Goal: Task Accomplishment & Management: Manage account settings

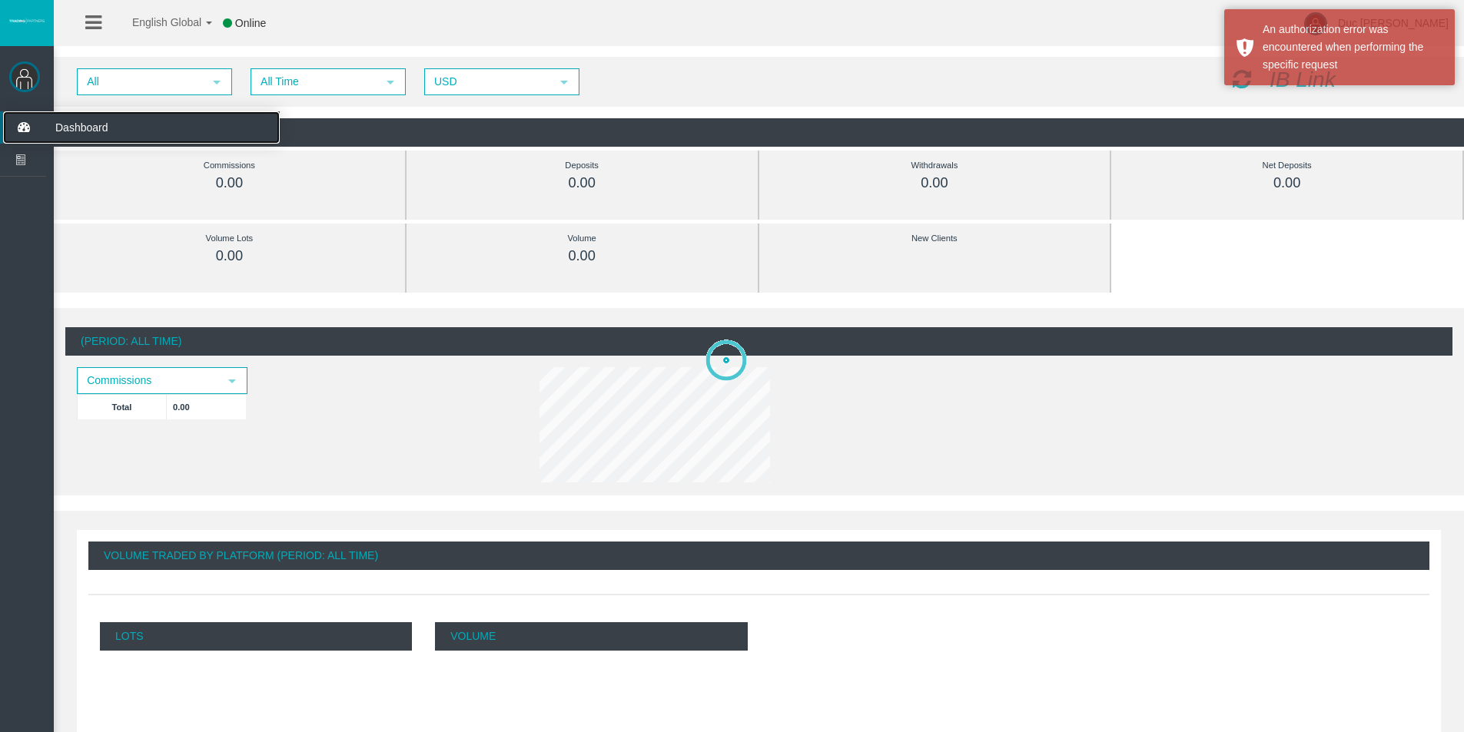
click at [76, 128] on span "Dashboard" at bounding box center [119, 127] width 151 height 32
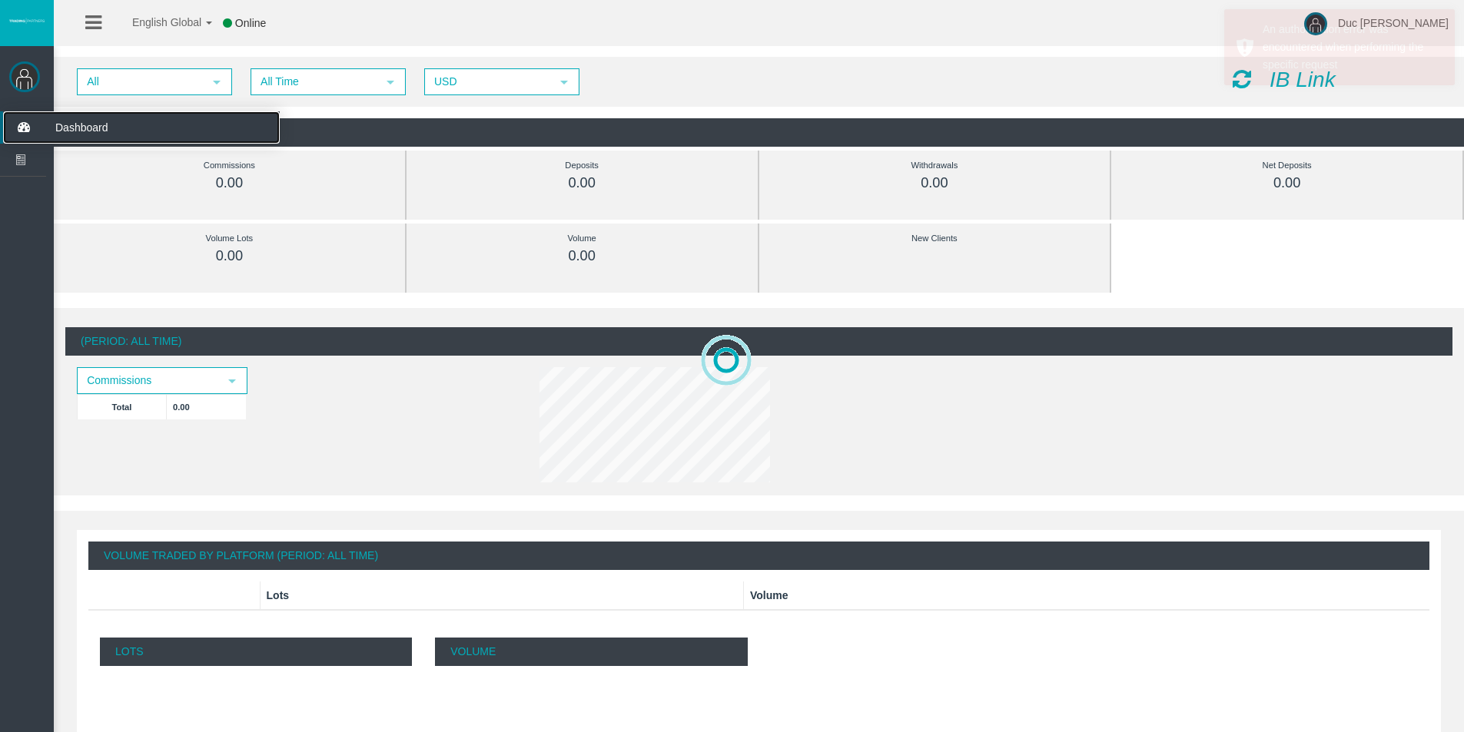
click at [81, 130] on span "Dashboard" at bounding box center [119, 127] width 151 height 32
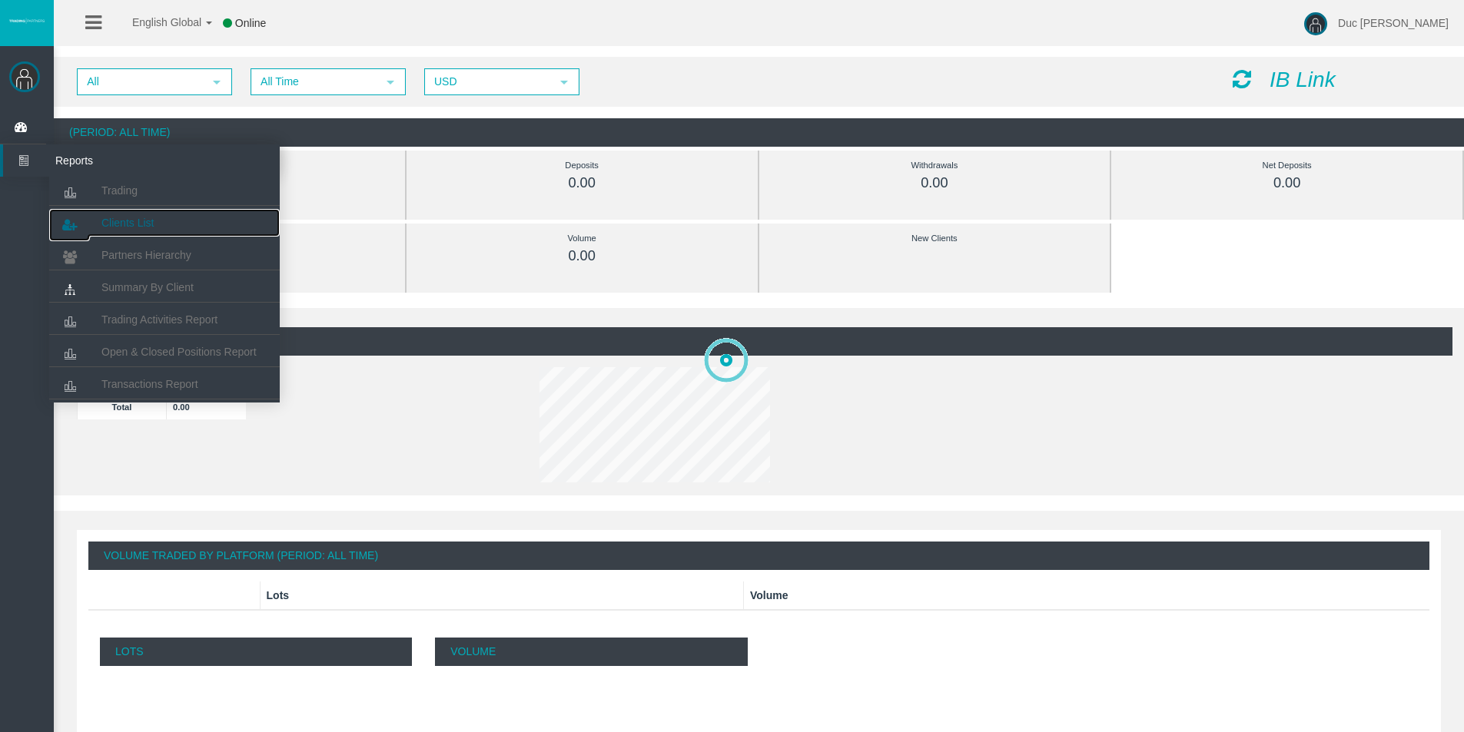
click at [151, 224] on span "Clients List" at bounding box center [127, 223] width 52 height 12
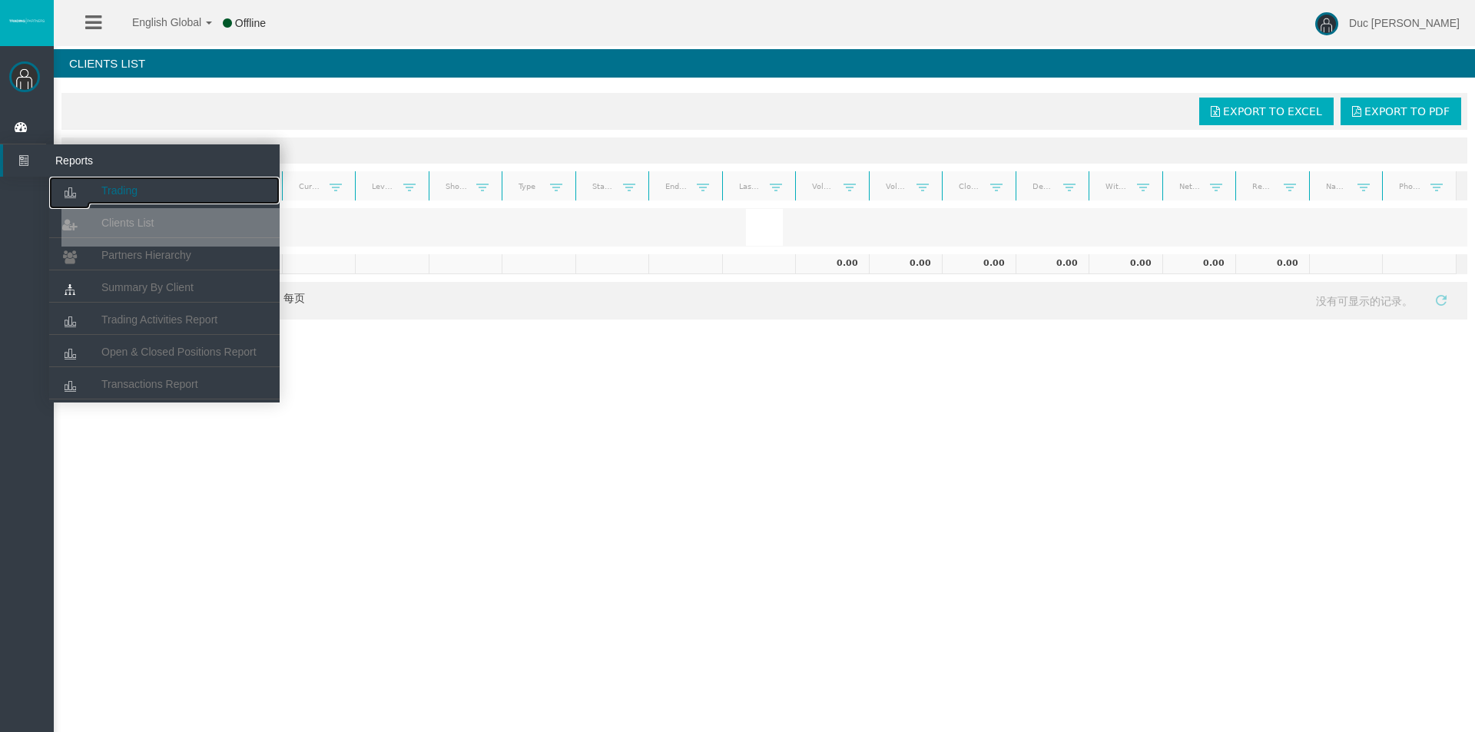
click at [133, 194] on span "Trading" at bounding box center [119, 190] width 36 height 12
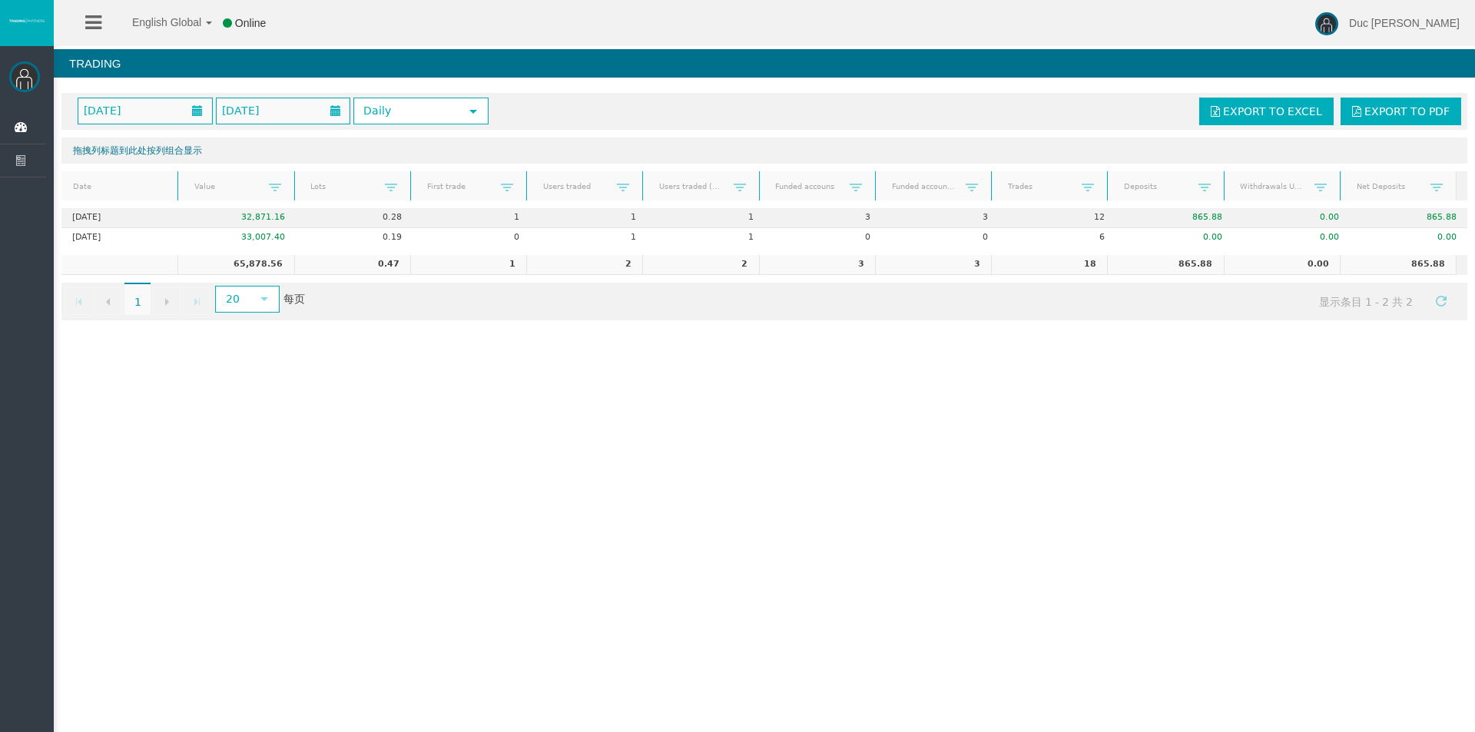
click at [1142, 374] on div "English Global 简体中文 English Global 日本語 한국어 Online Duc Vu Minh Help Log Out Duc …" at bounding box center [737, 366] width 1475 height 732
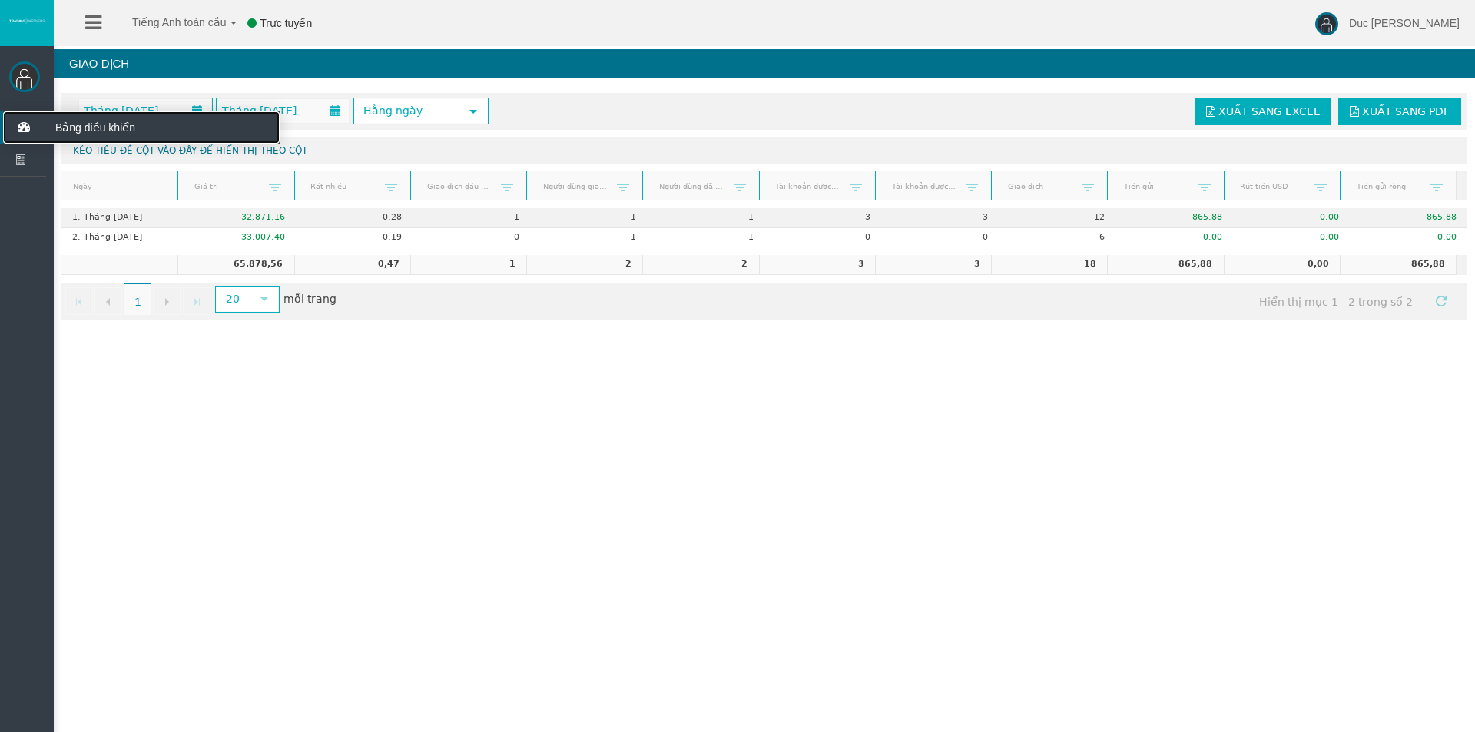
click at [79, 129] on font "Bảng điều khiển" at bounding box center [95, 127] width 80 height 12
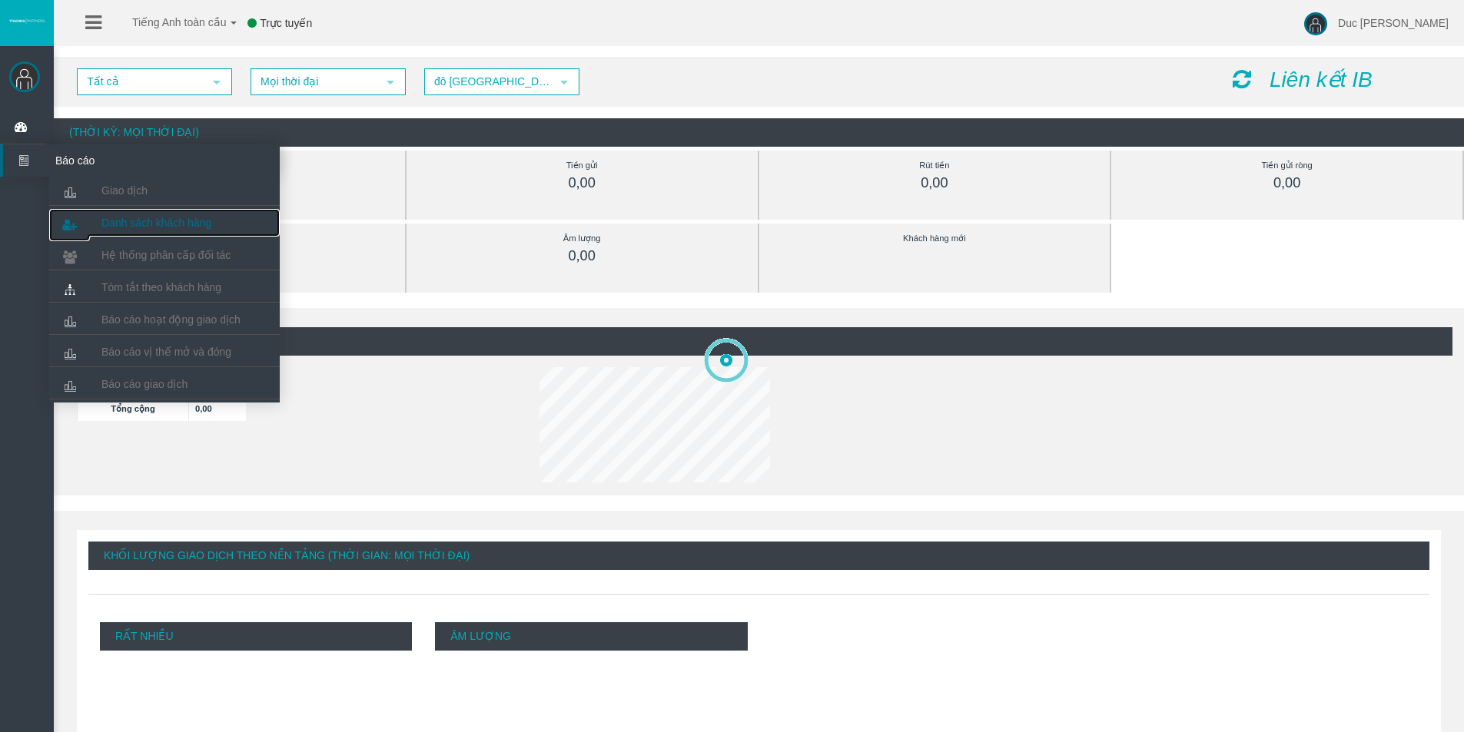
click at [121, 222] on font "Danh sách khách hàng" at bounding box center [156, 223] width 110 height 12
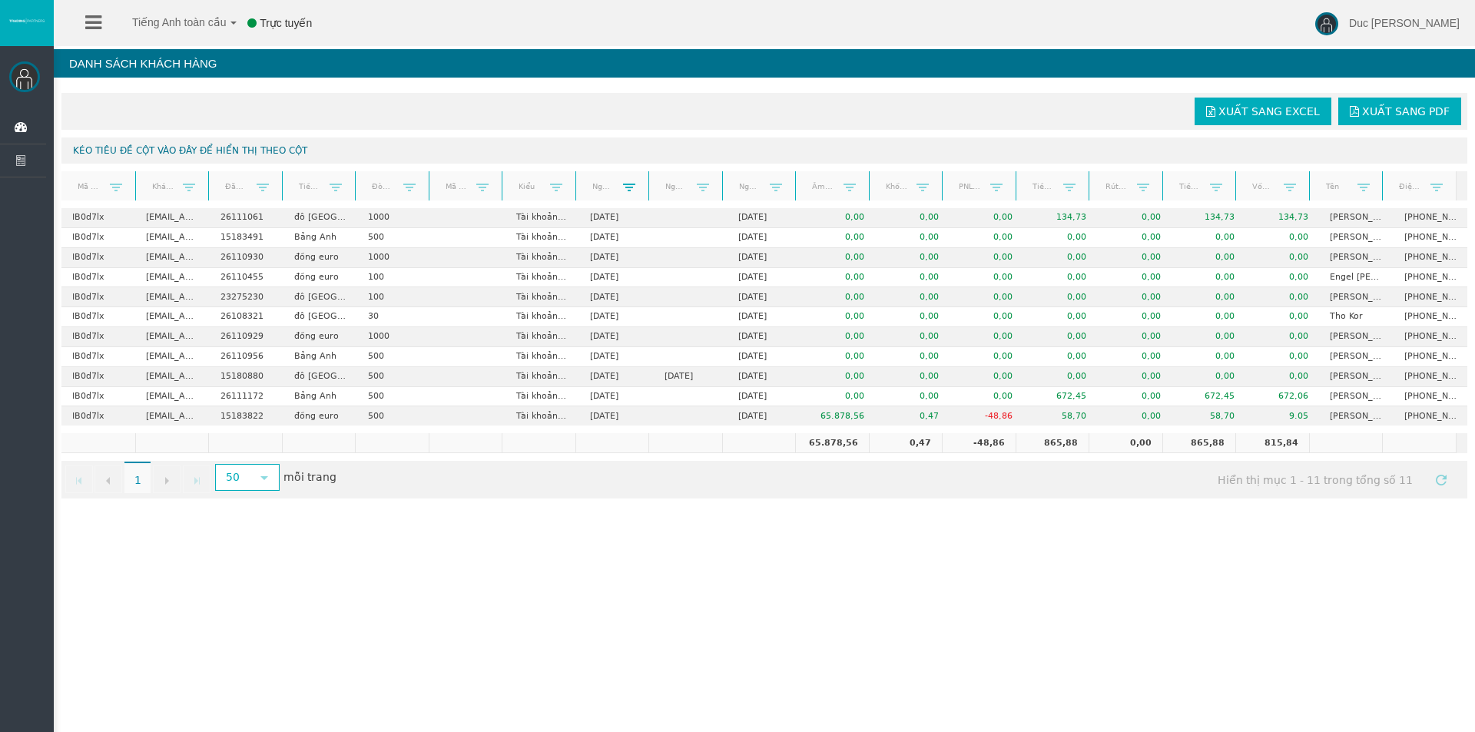
click at [628, 182] on span at bounding box center [629, 187] width 12 height 12
click at [601, 182] on font "Ngày bắt đầu" at bounding box center [617, 186] width 50 height 8
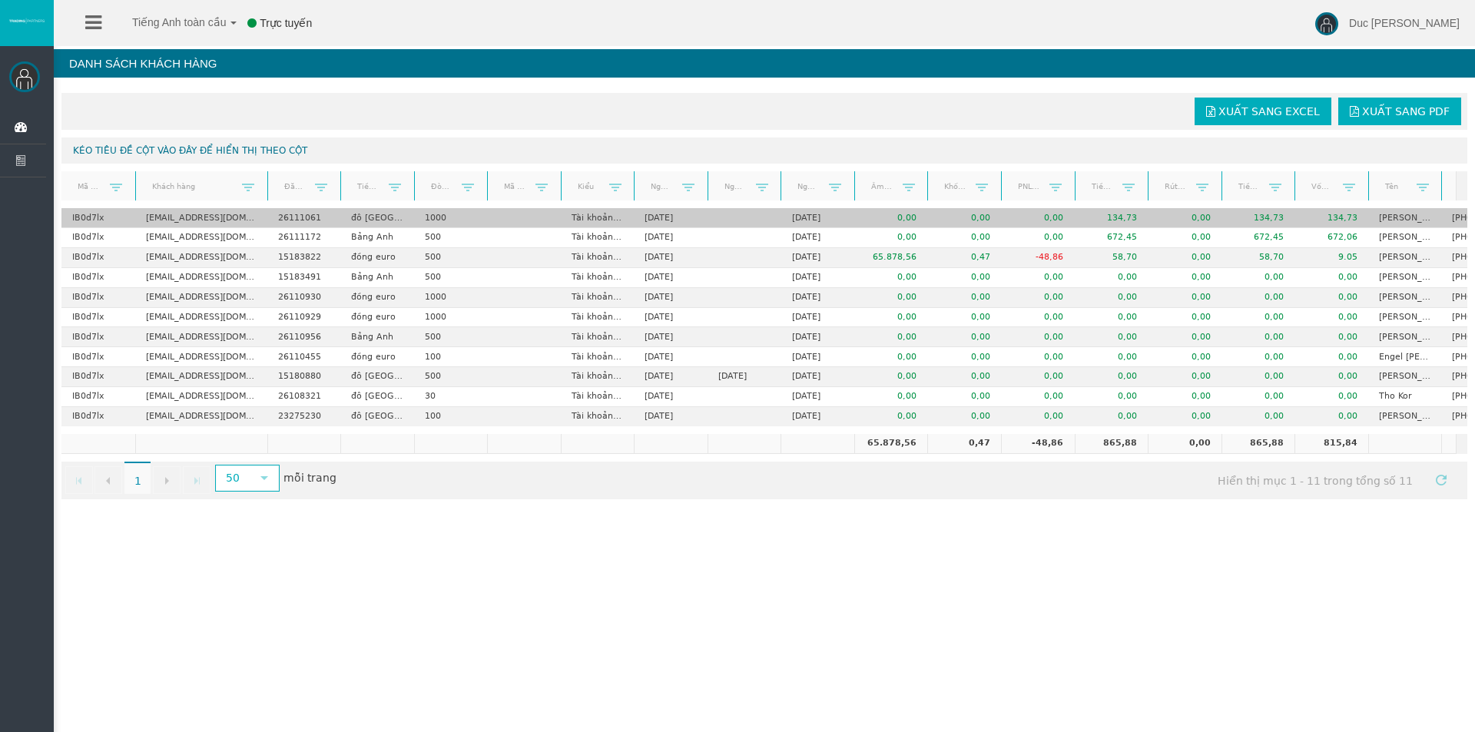
drag, startPoint x: 207, startPoint y: 195, endPoint x: 412, endPoint y: 215, distance: 206.1
click at [412, 215] on div "Xuất sang Excel Xuất sang PDF Kéo tiêu đề cột vào đây để hiển thị theo cột Mã đ…" at bounding box center [764, 296] width 1421 height 422
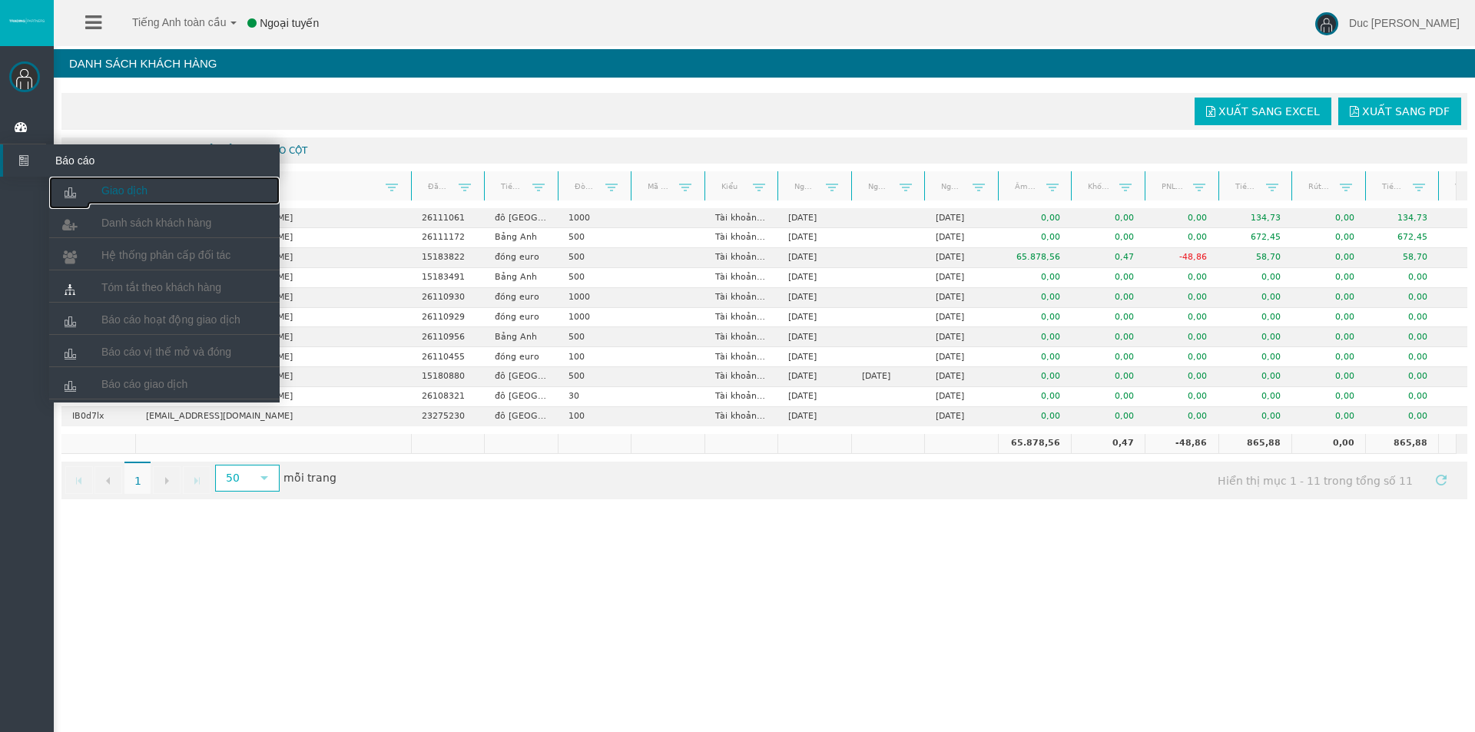
click at [118, 179] on link "Giao dịch" at bounding box center [164, 191] width 230 height 28
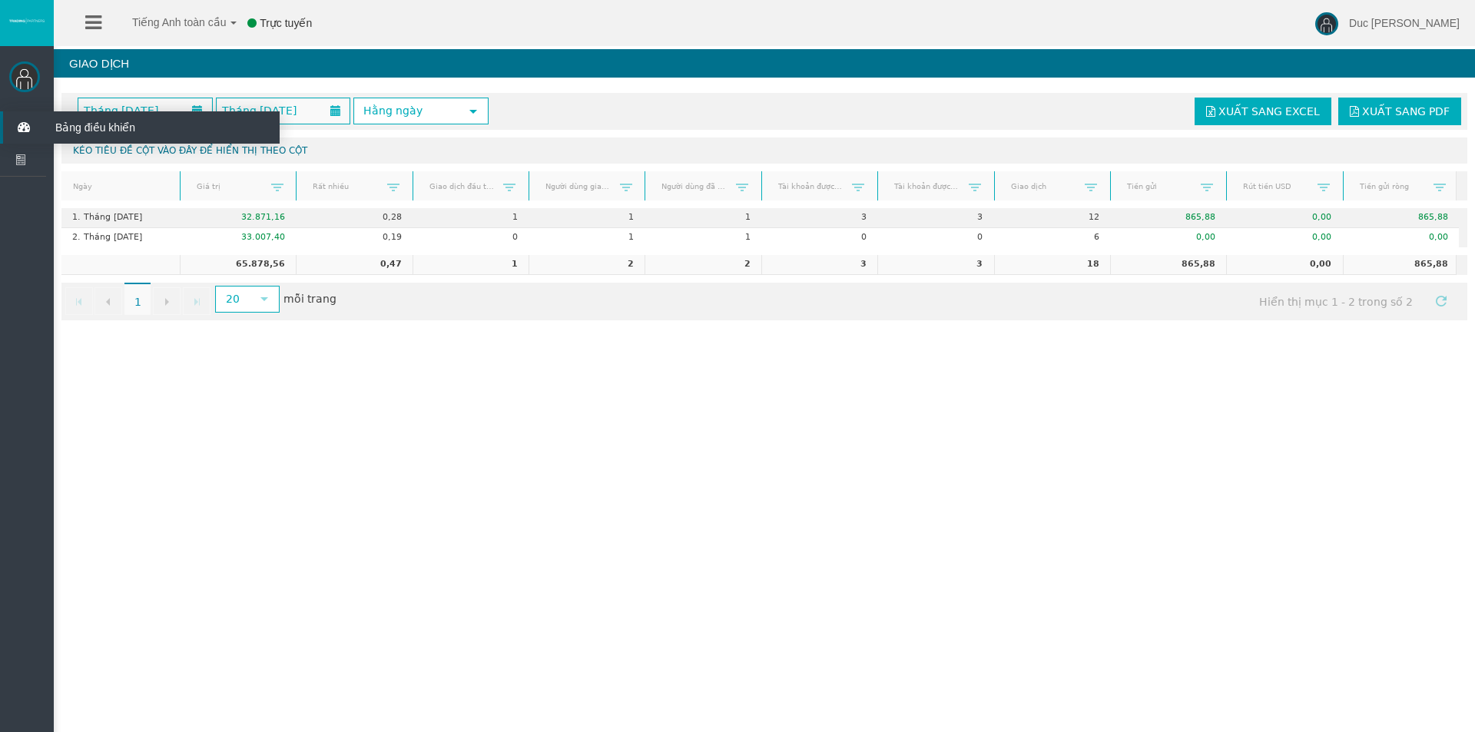
drag, startPoint x: 175, startPoint y: 190, endPoint x: 43, endPoint y: 131, distance: 144.5
click at [179, 174] on div "Ngày Giá trị Rất nhiều Giao dịch đầu tiên Người dùng giao dịch Người dùng đã gi…" at bounding box center [758, 185] width 1395 height 29
click at [28, 77] on img at bounding box center [24, 76] width 31 height 31
click at [72, 128] on font "Bảng điều khiển" at bounding box center [95, 127] width 80 height 12
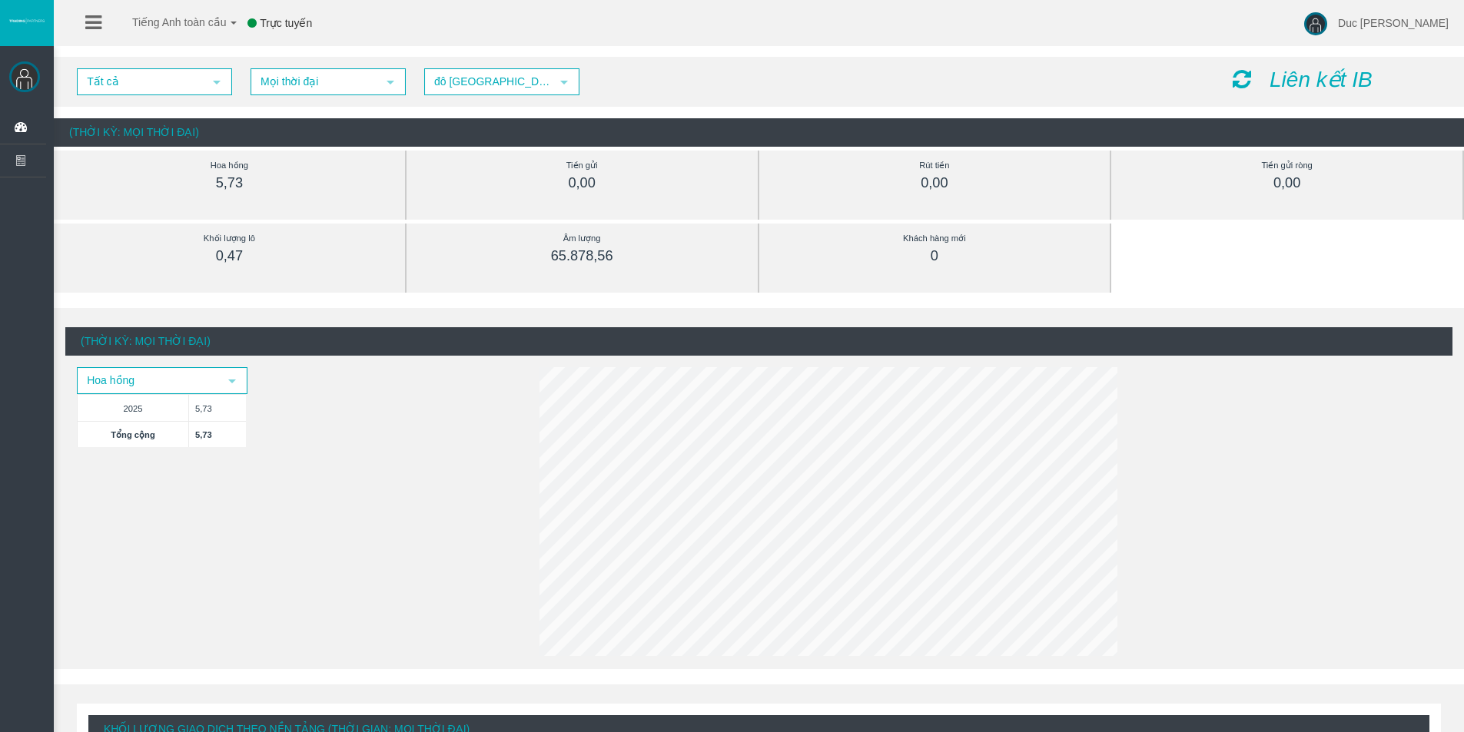
drag, startPoint x: 291, startPoint y: 268, endPoint x: 283, endPoint y: 268, distance: 8.5
click at [291, 268] on div "Khối lượng lô 0,47" at bounding box center [229, 248] width 305 height 48
click at [234, 251] on font "0,47" at bounding box center [229, 255] width 27 height 15
click at [231, 182] on font "5,73" at bounding box center [229, 182] width 27 height 15
drag, startPoint x: 1321, startPoint y: 77, endPoint x: 1318, endPoint y: 128, distance: 50.8
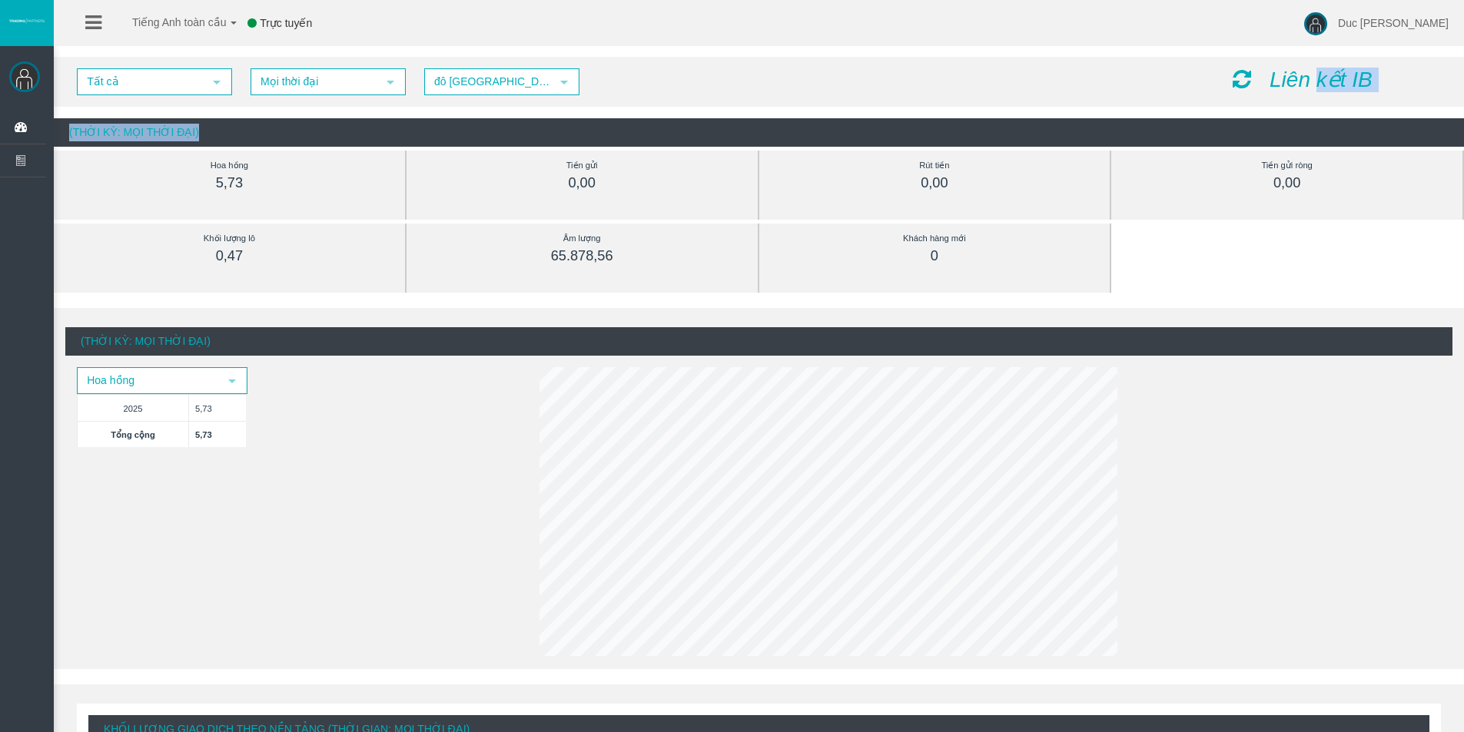
click at [1321, 115] on div "Tất cả lựa chọn Mọi thời đại lựa chọn 5 đô la Mỹ lựa chọn USD Liên kết IB (Thời…" at bounding box center [759, 101] width 1410 height 105
drag, startPoint x: 1212, startPoint y: 207, endPoint x: 433, endPoint y: 133, distance: 782.6
click at [1186, 208] on div "Tiền gửi ròng 0,00" at bounding box center [1286, 185] width 328 height 69
click at [92, 28] on icon at bounding box center [93, 22] width 16 height 19
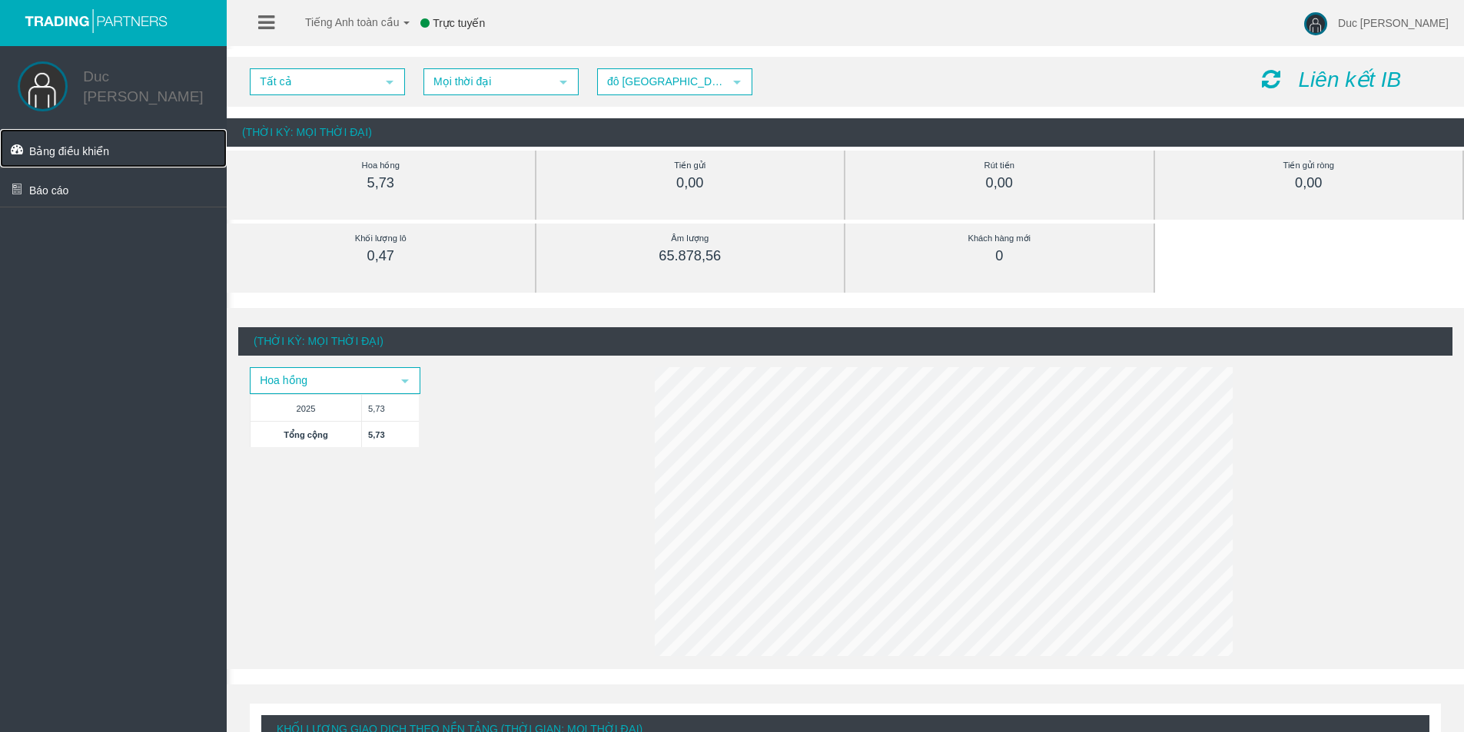
click at [87, 145] on font "Bảng điều khiển" at bounding box center [69, 151] width 80 height 12
